Goal: Book appointment/travel/reservation

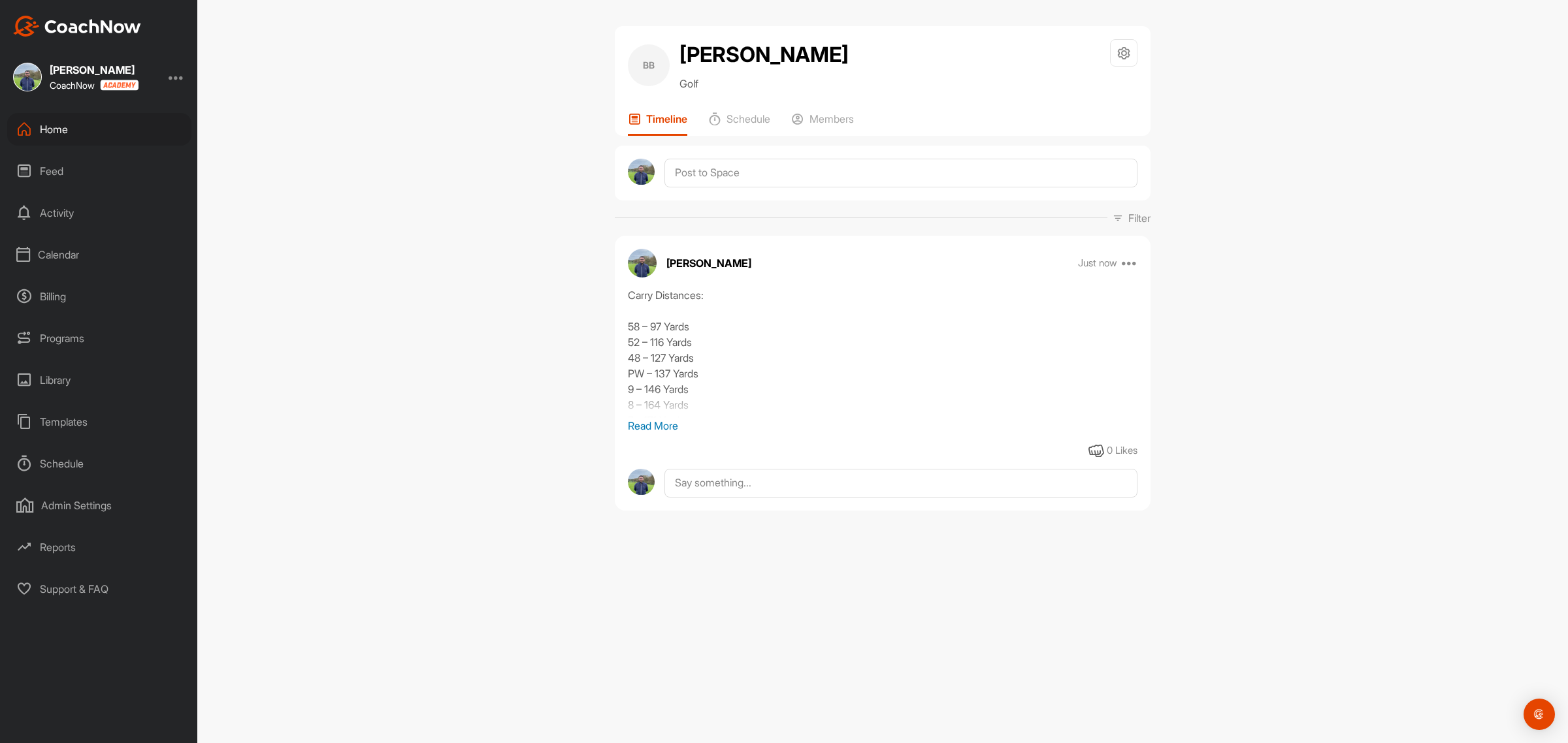
click at [54, 249] on div "Calendar" at bounding box center [99, 254] width 184 height 33
click at [71, 317] on div "Facility Calendar" at bounding box center [113, 321] width 155 height 28
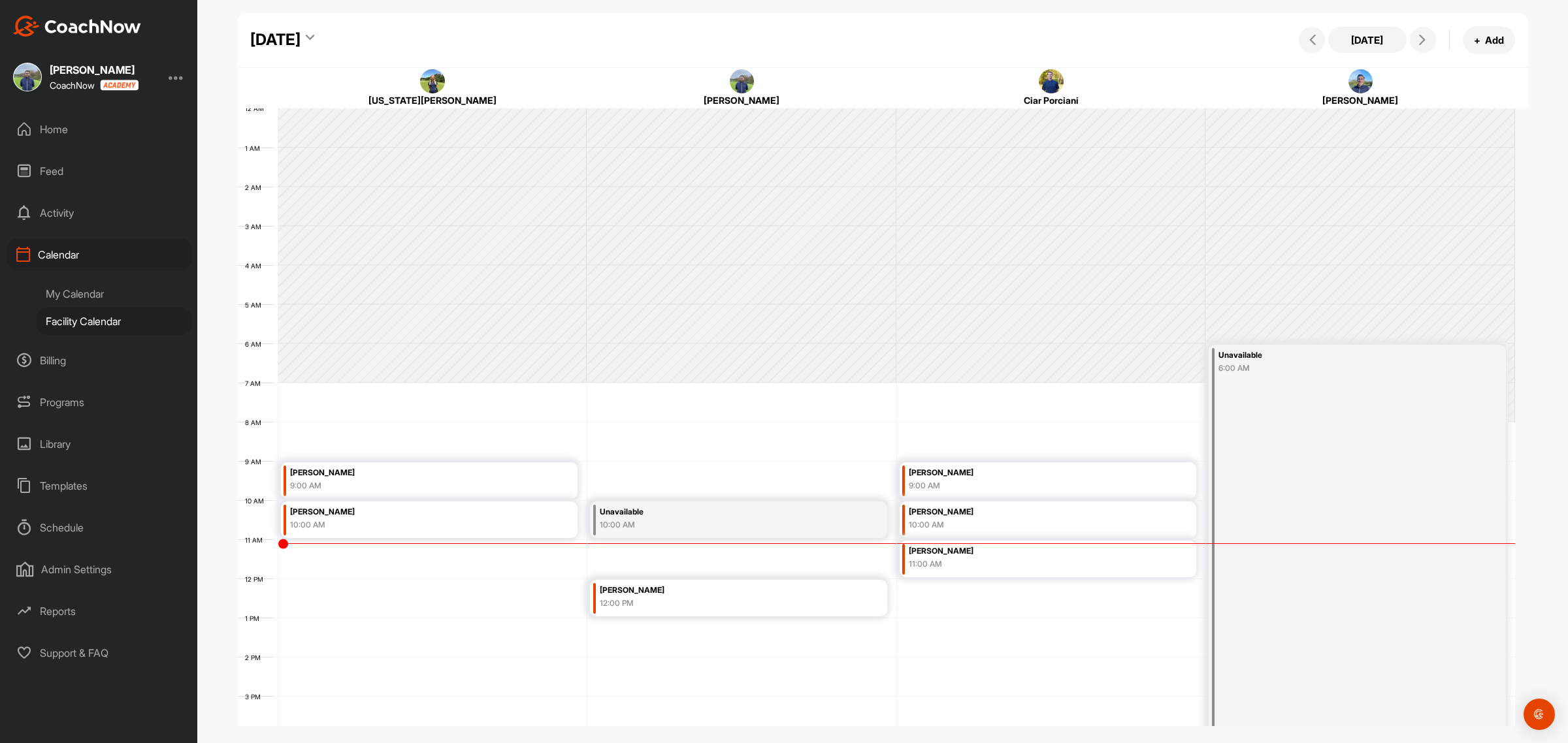
click at [314, 39] on icon at bounding box center [310, 40] width 9 height 13
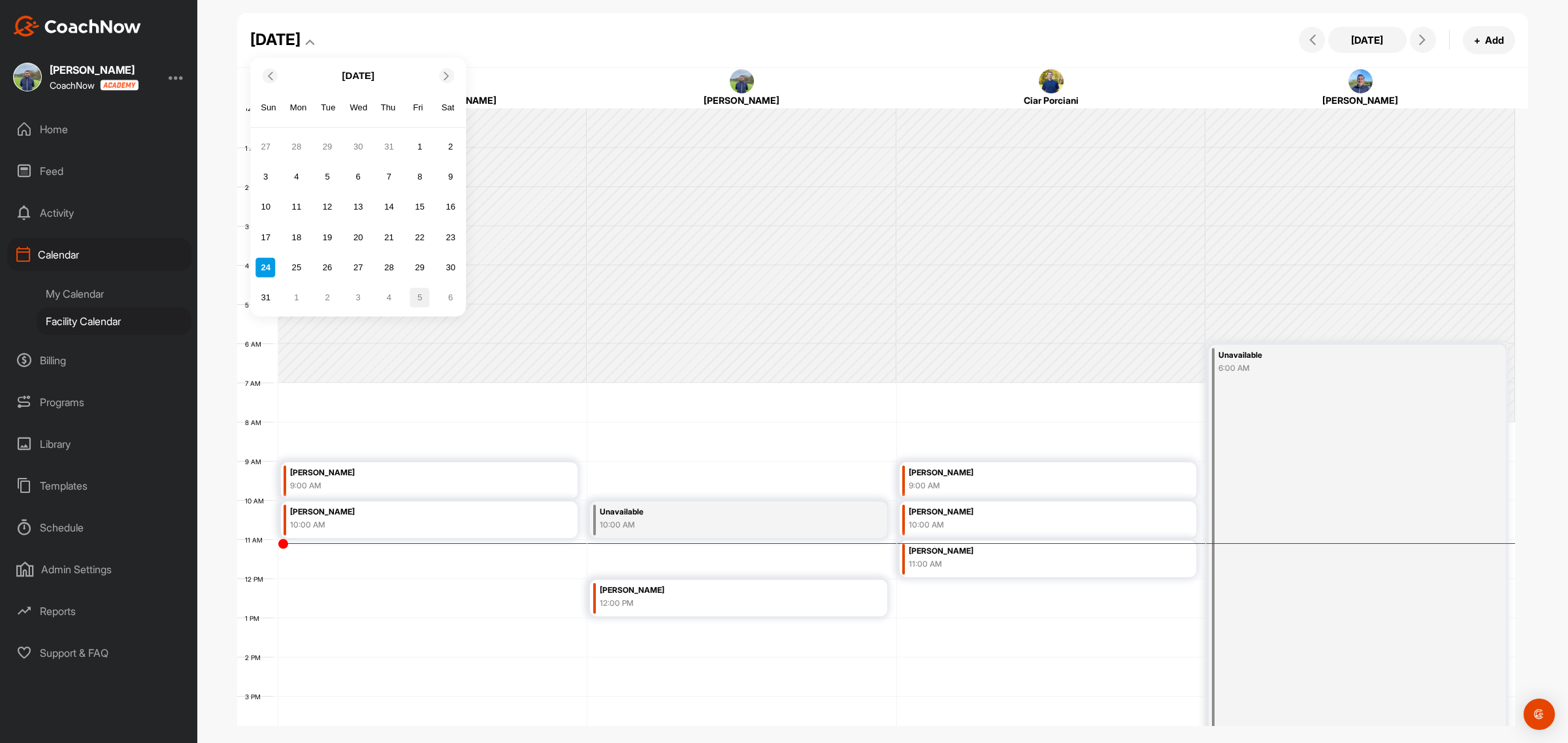
click at [416, 300] on div "5" at bounding box center [420, 297] width 20 height 20
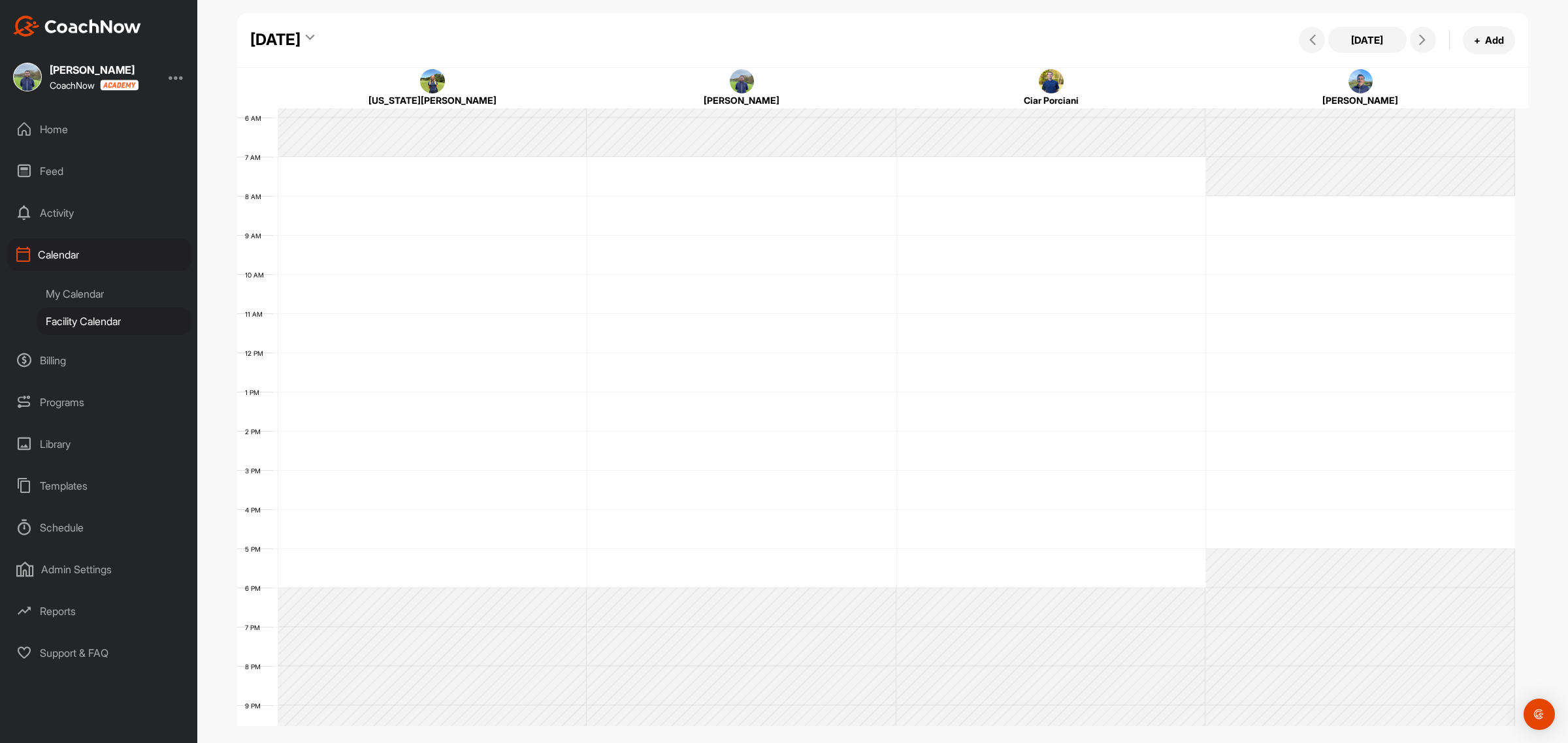
click at [314, 38] on icon at bounding box center [310, 40] width 9 height 13
click at [272, 77] on icon at bounding box center [270, 76] width 9 height 9
click at [445, 266] on div "30" at bounding box center [450, 267] width 20 height 20
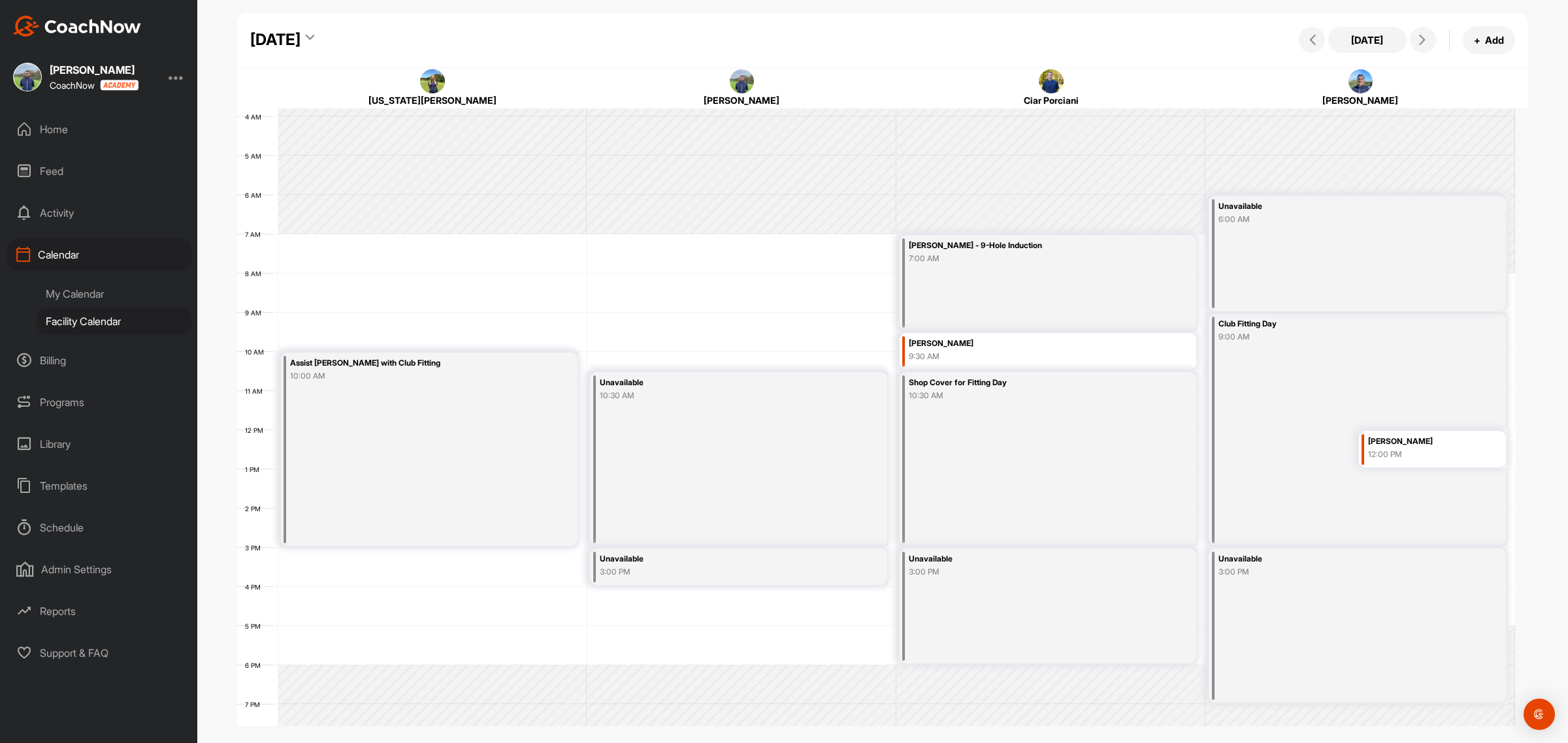
scroll to position [241, 0]
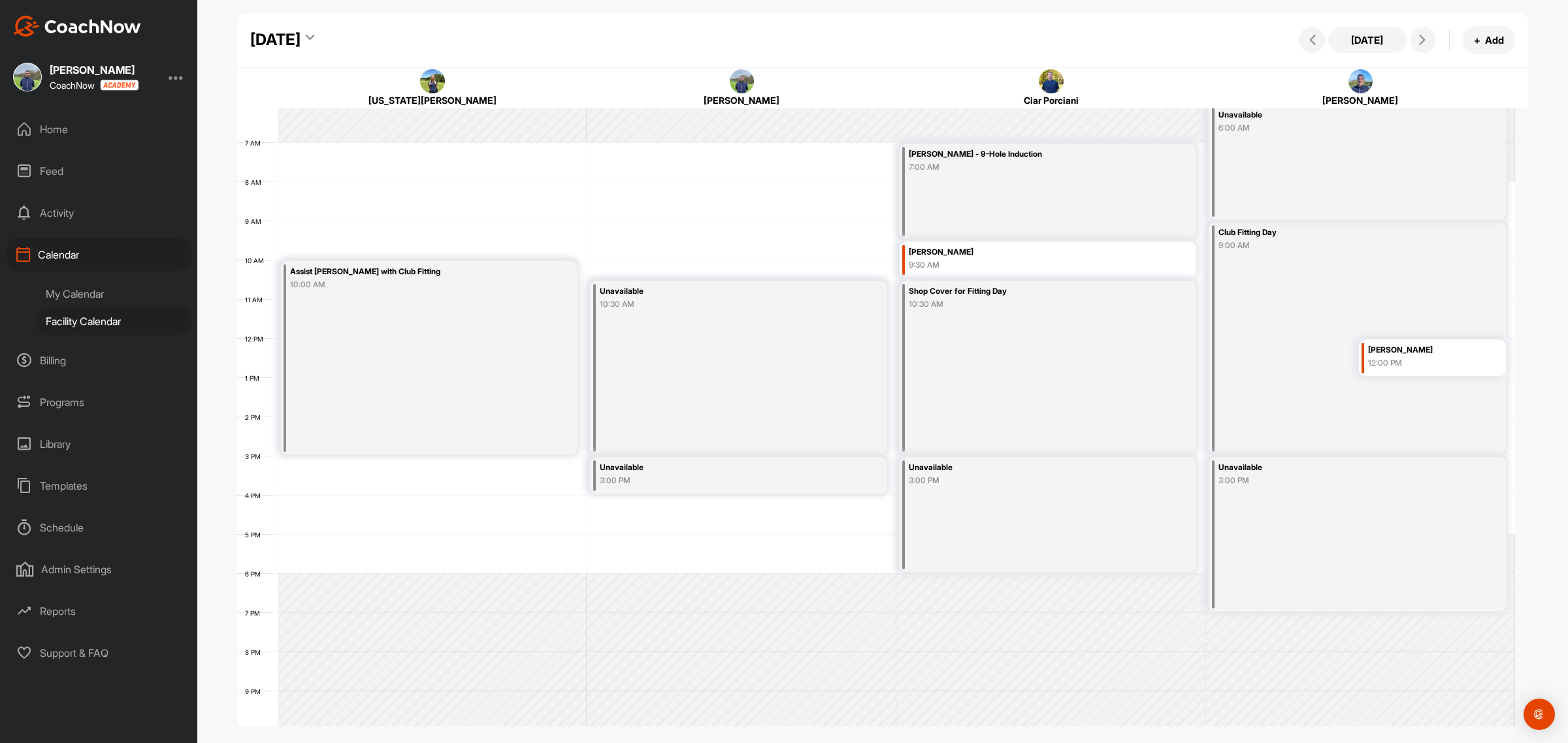
click at [314, 36] on div "[DATE]" at bounding box center [282, 40] width 64 height 23
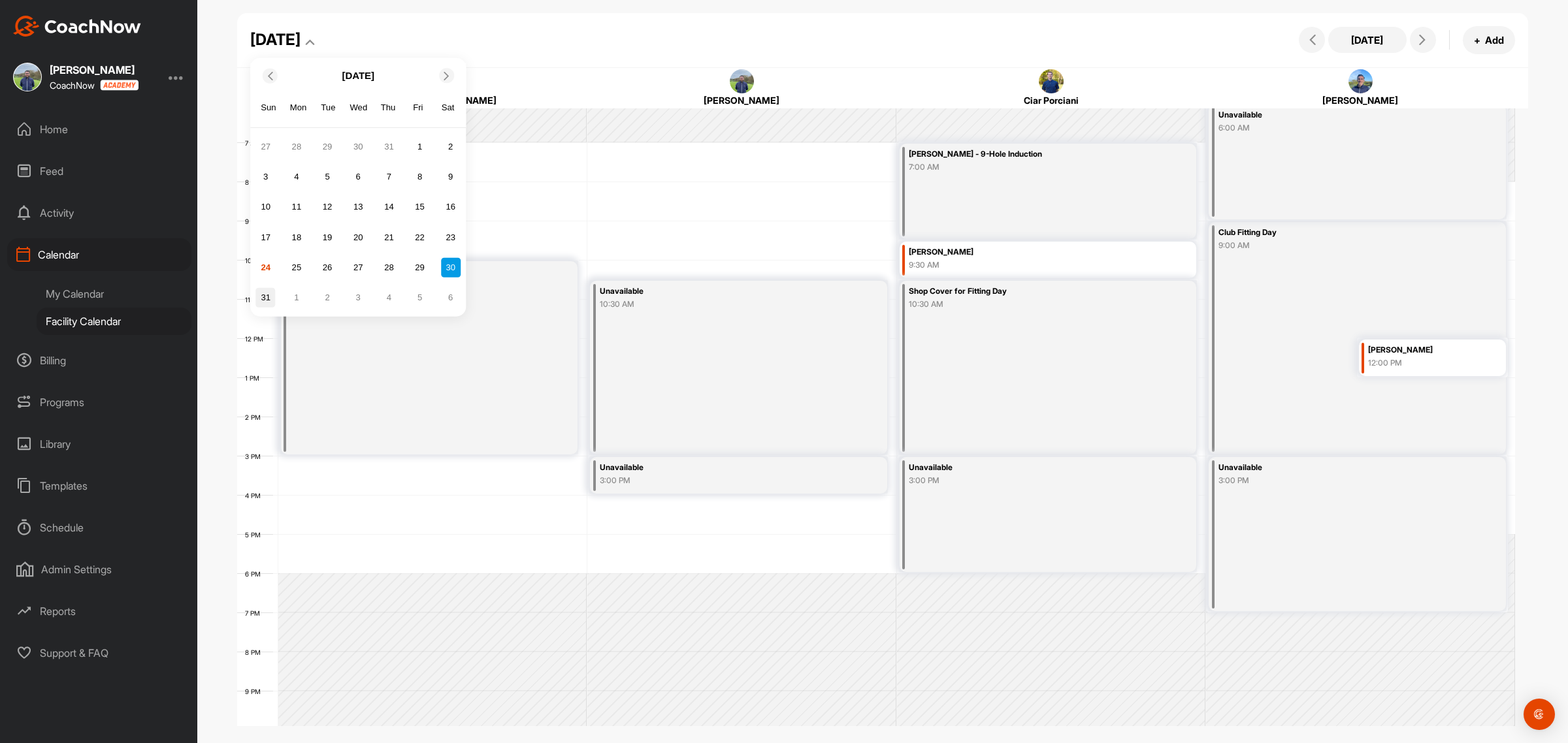
click at [270, 296] on div "31" at bounding box center [265, 297] width 20 height 20
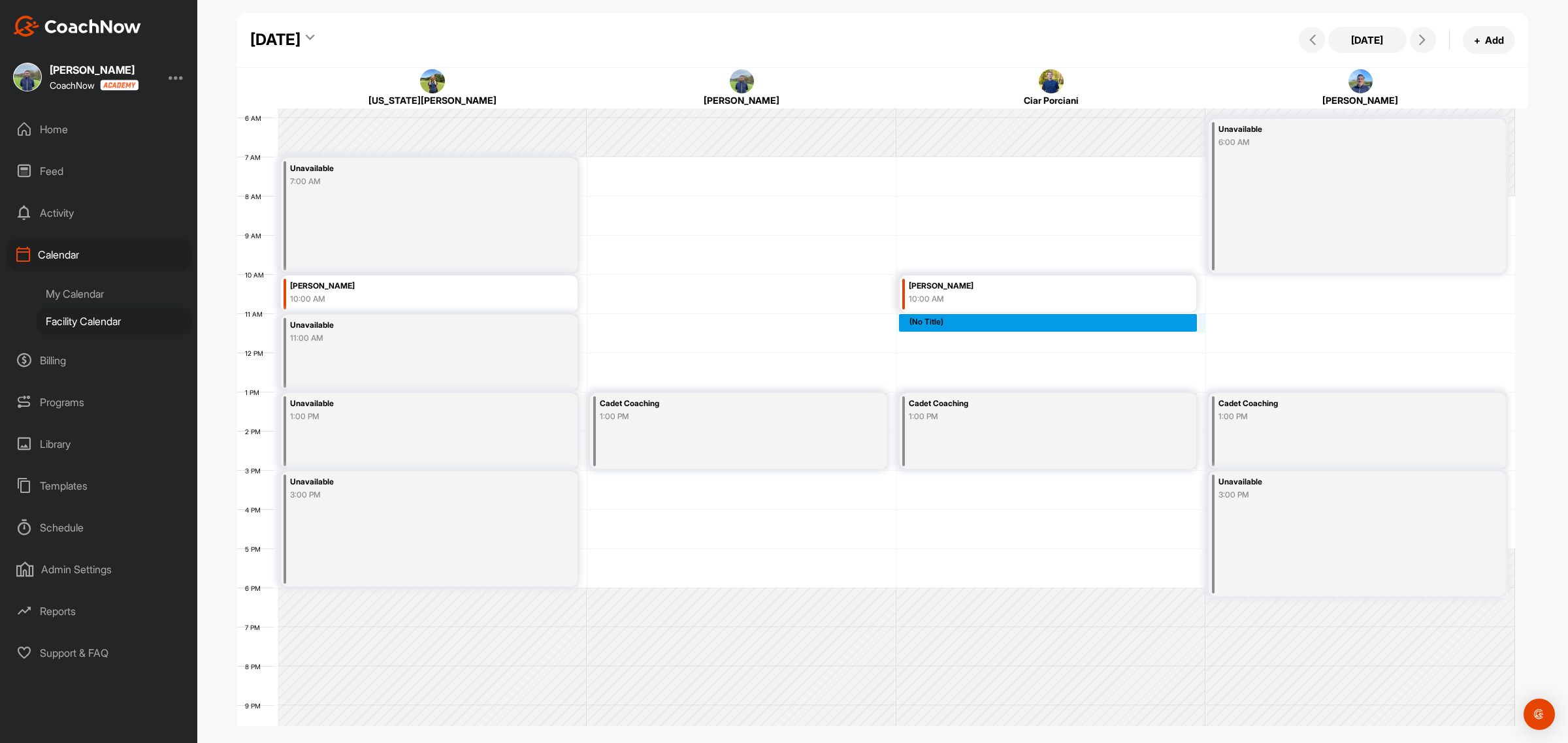
click at [933, 320] on div "12 AM 1 AM 2 AM 3 AM 4 AM 5 AM 6 AM 7 AM 8 AM 9 AM 10 AM 11 AM 12 PM 1 PM 2 PM …" at bounding box center [876, 352] width 1278 height 940
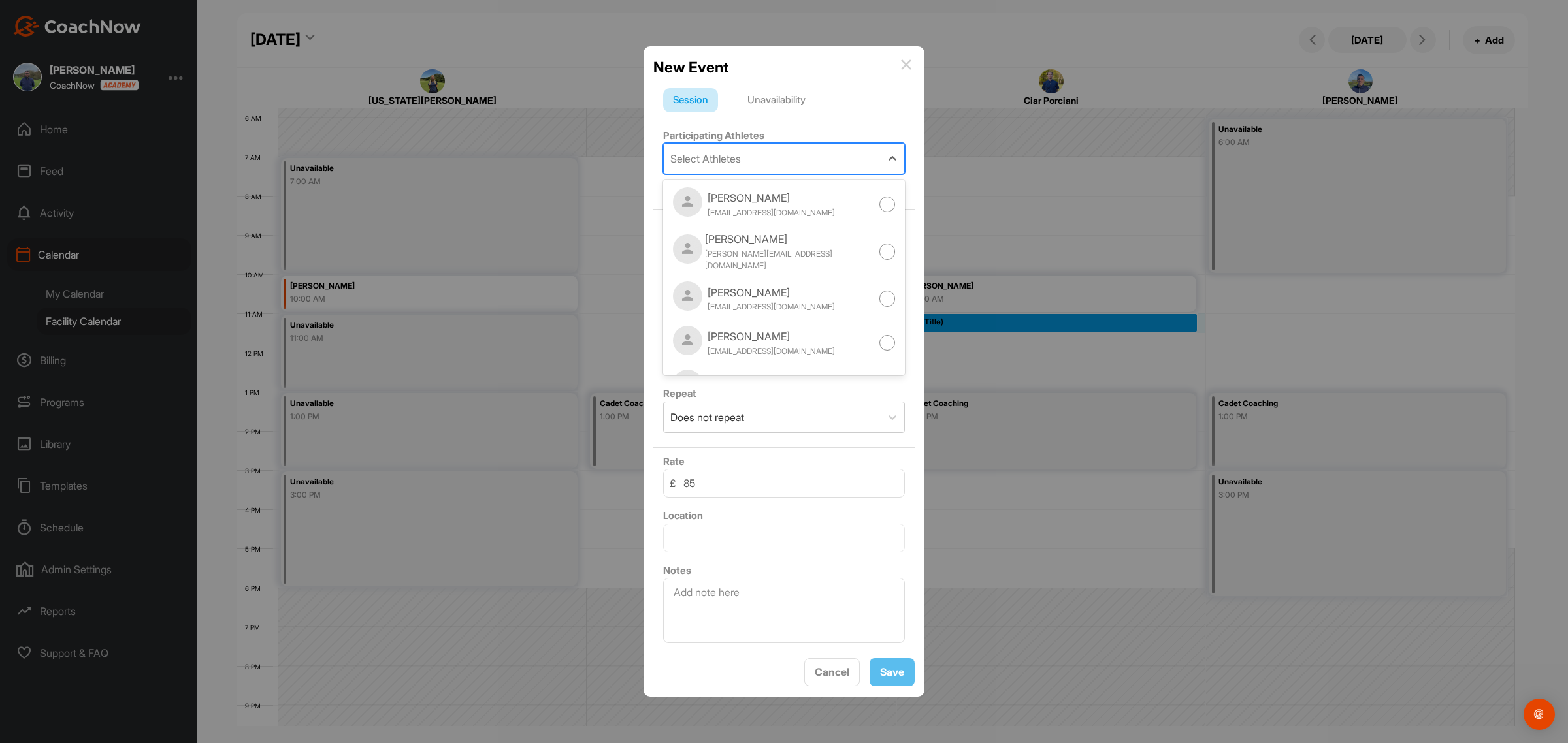
click at [713, 154] on div "Select Athletes" at bounding box center [705, 158] width 71 height 16
type input "OLIVI"
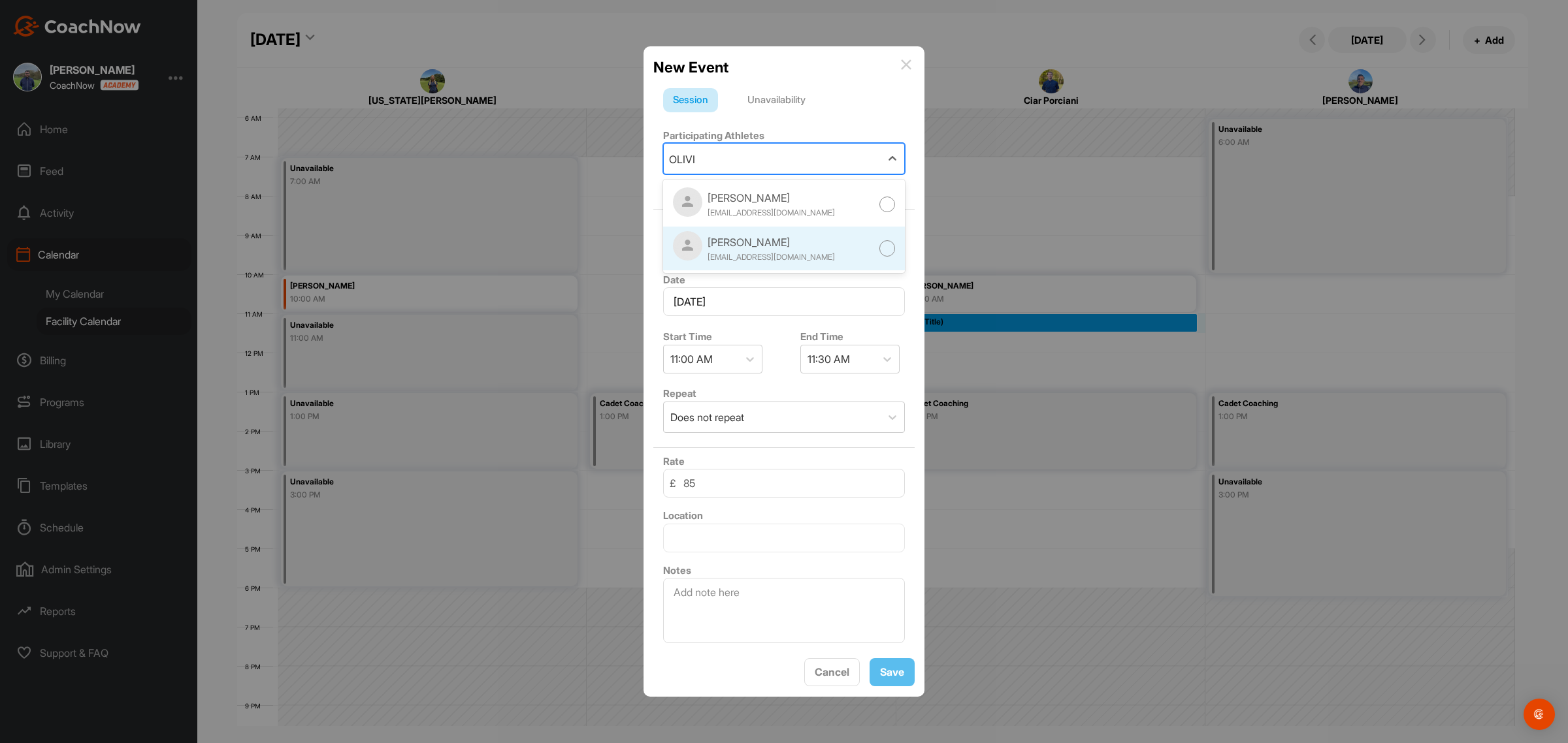
click at [766, 245] on div "[PERSON_NAME] [EMAIL_ADDRESS][DOMAIN_NAME]" at bounding box center [771, 249] width 127 height 29
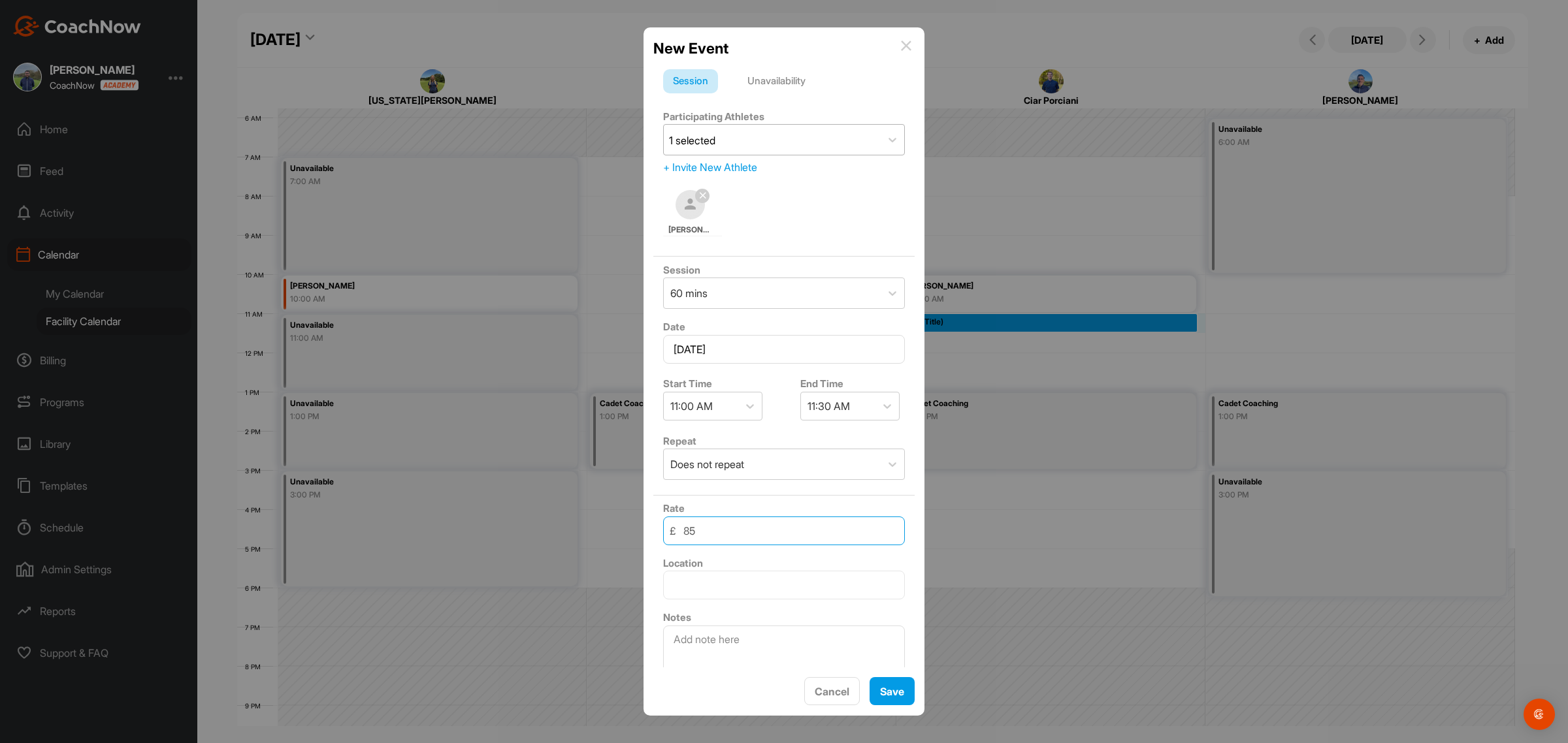
drag, startPoint x: 705, startPoint y: 523, endPoint x: 633, endPoint y: 528, distance: 72.2
click at [633, 528] on div "New Event Session Unavailability Participating Athletes 1 selected + Invite New…" at bounding box center [784, 372] width 1568 height 743
type input "60"
click at [895, 690] on button "Save" at bounding box center [892, 691] width 45 height 28
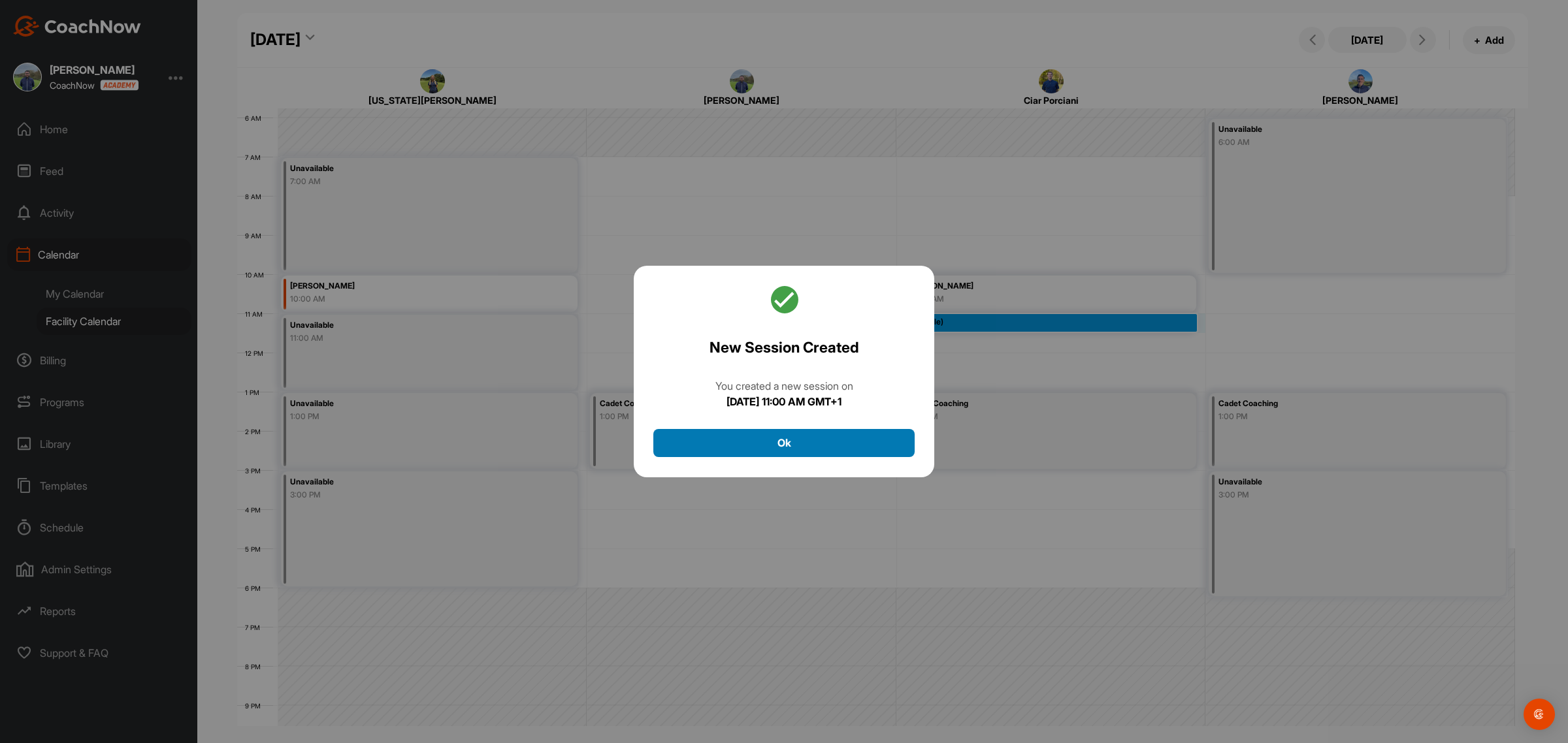
click at [820, 439] on button "Ok" at bounding box center [783, 443] width 261 height 28
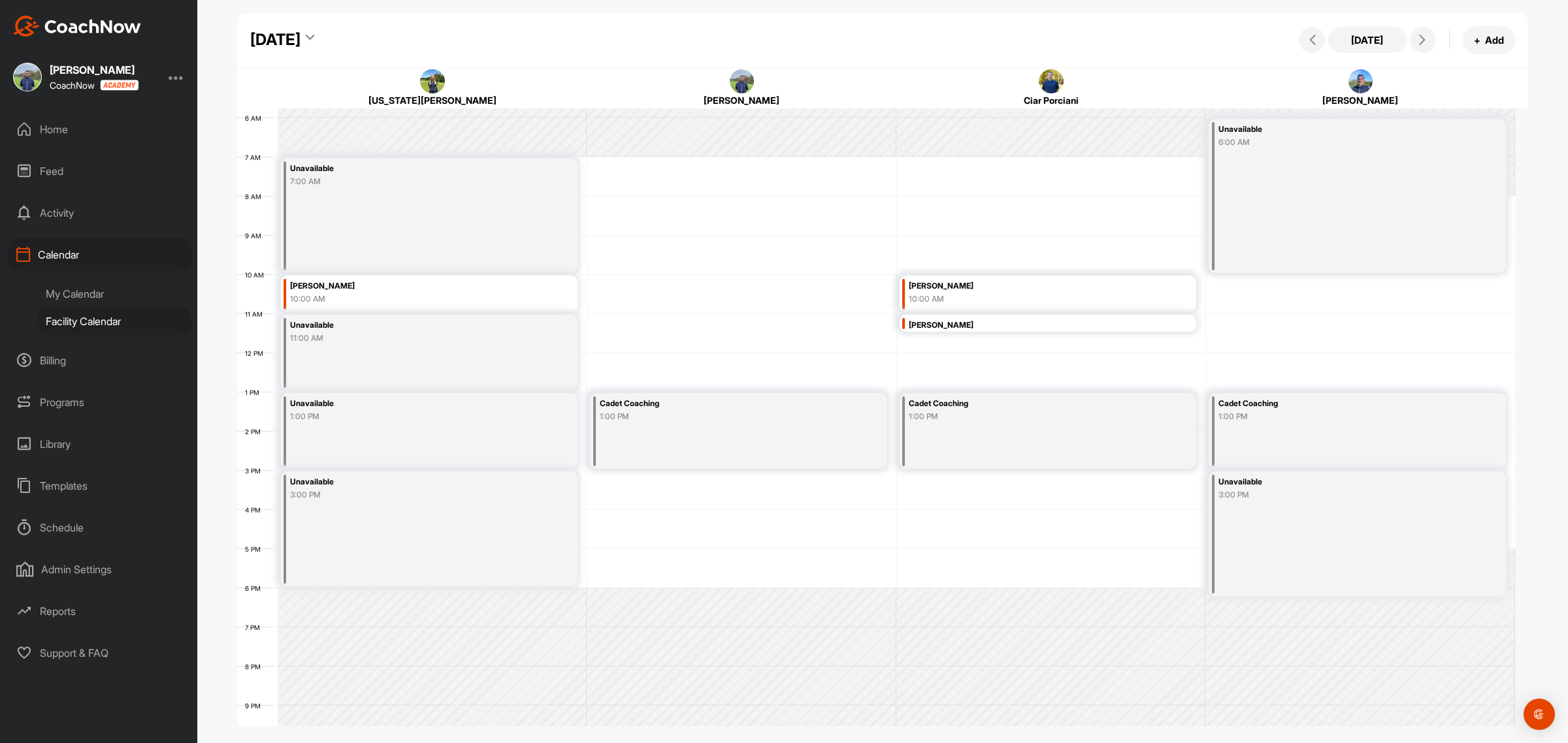
click at [919, 324] on div "[PERSON_NAME]" at bounding box center [1025, 325] width 233 height 15
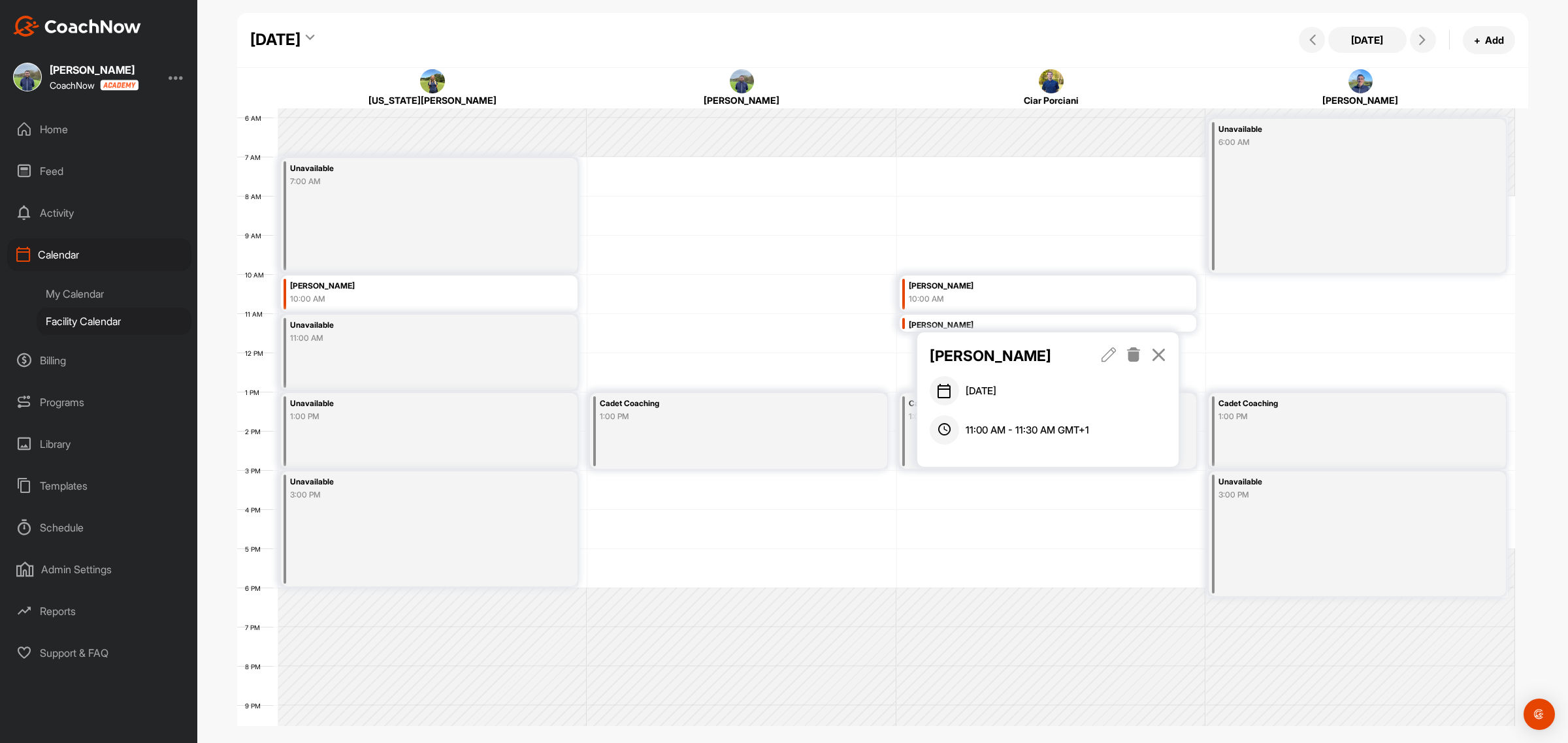
click at [1107, 350] on icon at bounding box center [1108, 355] width 15 height 15
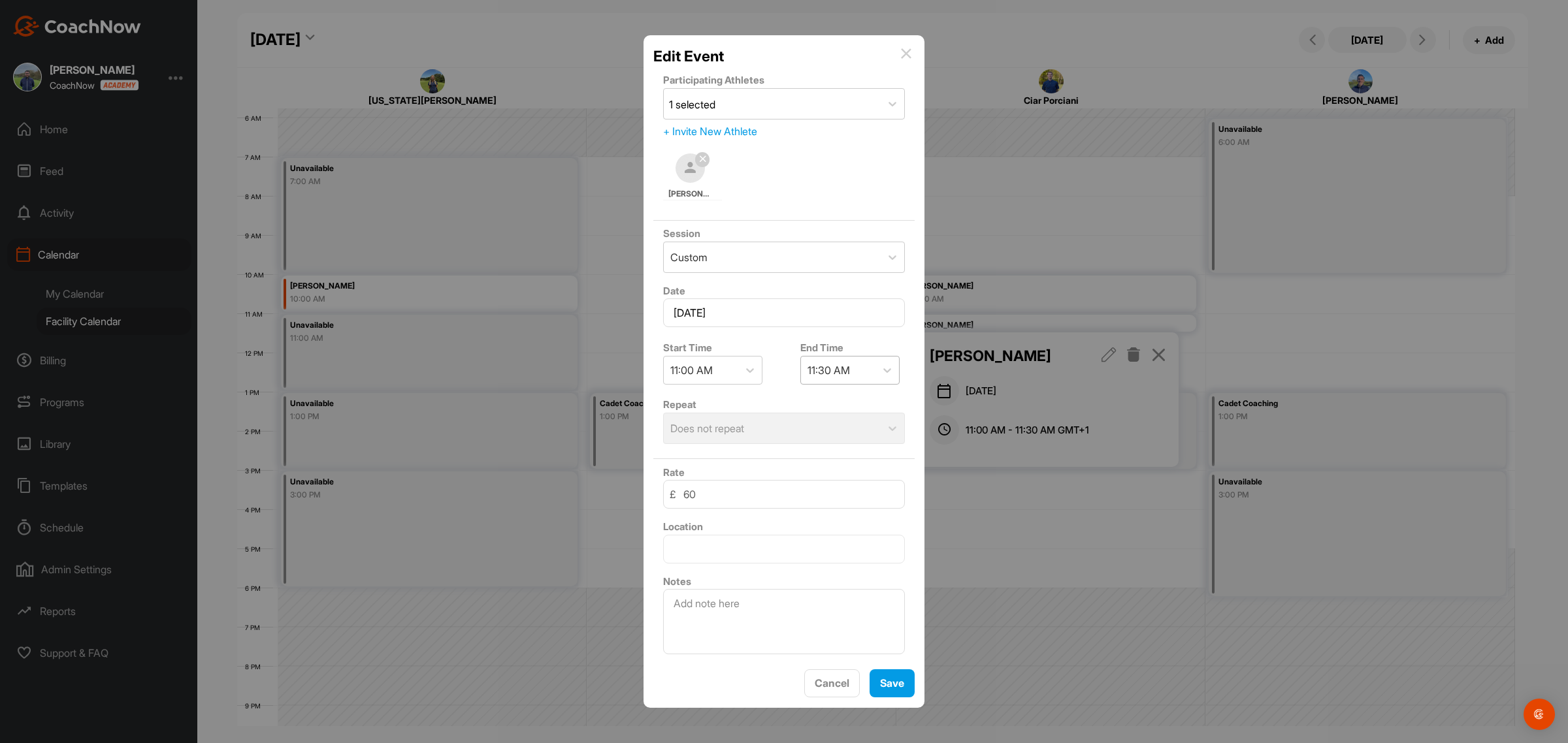
click at [860, 366] on div "11:30 AM" at bounding box center [838, 370] width 74 height 28
click at [843, 478] on div "12:00 PM" at bounding box center [844, 478] width 100 height 26
click at [903, 684] on button "Save" at bounding box center [892, 683] width 45 height 28
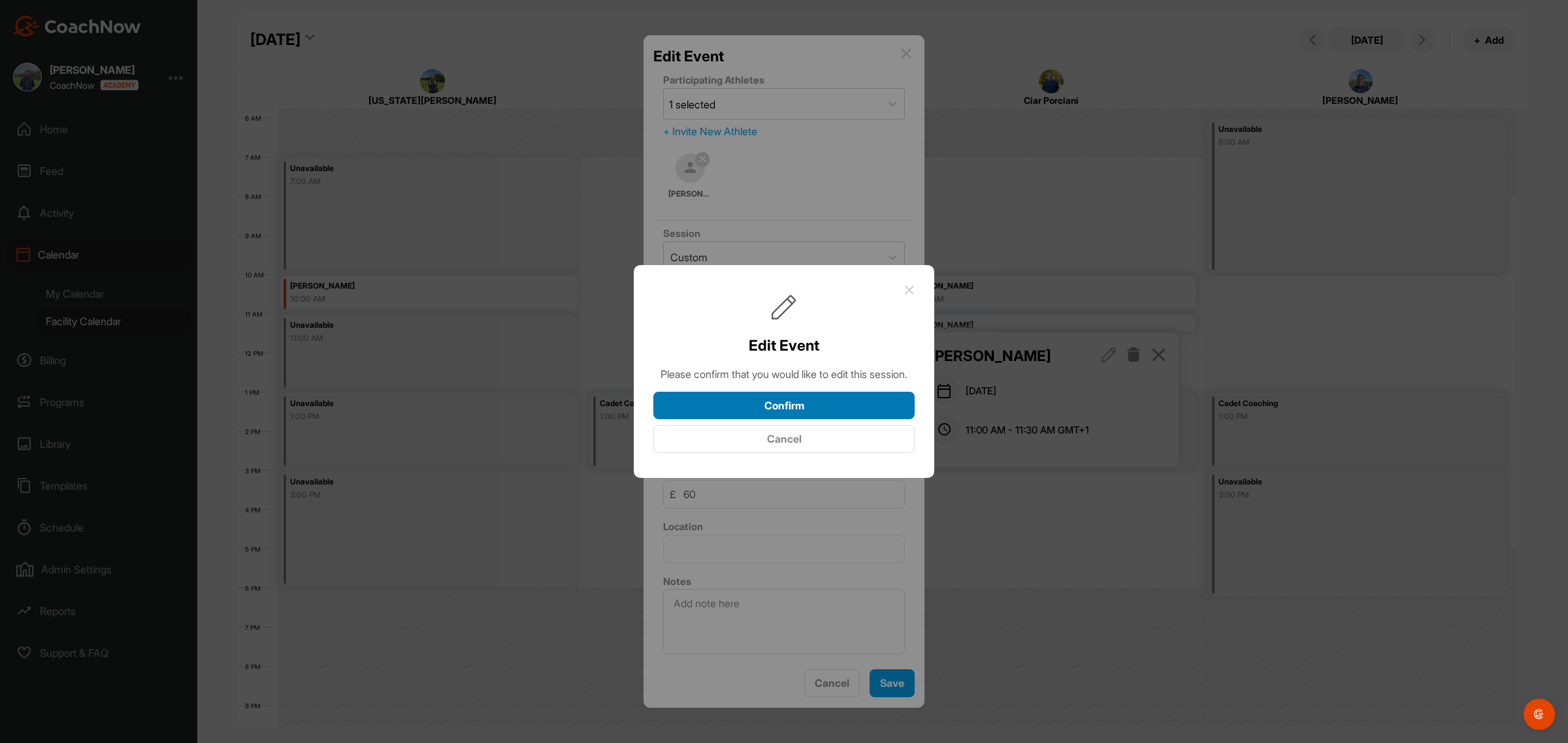
click at [807, 407] on button "Confirm" at bounding box center [783, 406] width 261 height 28
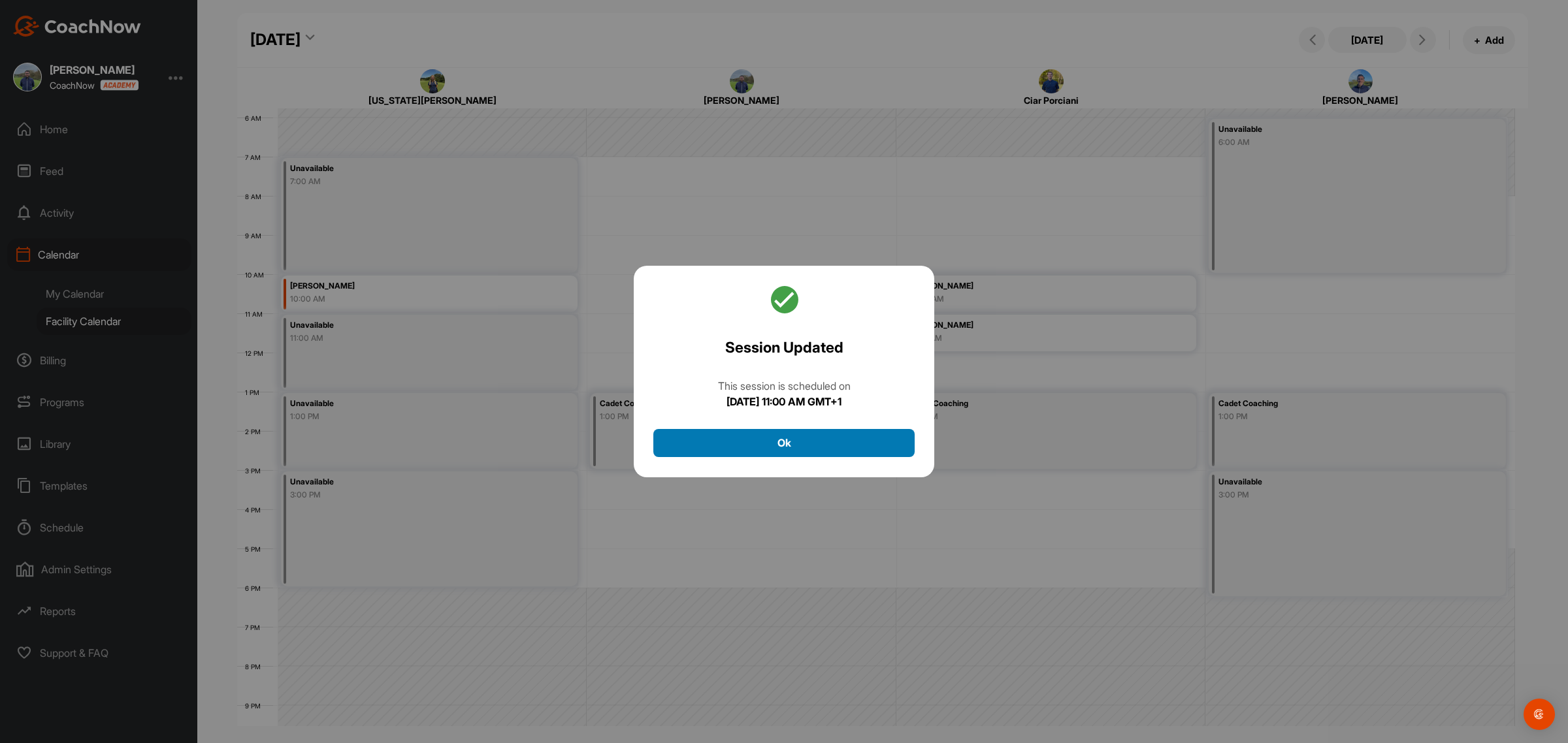
click at [778, 446] on button "Ok" at bounding box center [783, 443] width 261 height 28
